Goal: Information Seeking & Learning: Find specific fact

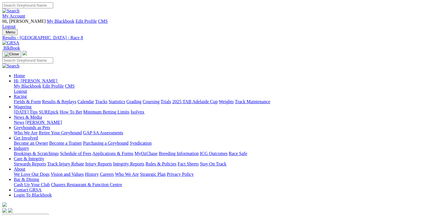
click at [46, 161] on link "Stewards Reports" at bounding box center [30, 163] width 32 height 5
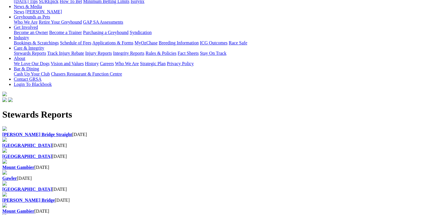
scroll to position [115, 0]
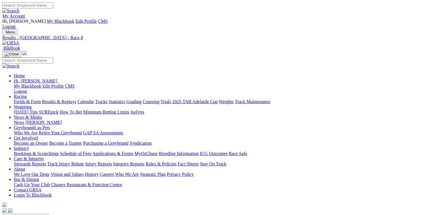
click at [44, 156] on link "Care & Integrity" at bounding box center [29, 158] width 31 height 5
click at [46, 161] on link "Stewards Reports" at bounding box center [30, 163] width 32 height 5
